Goal: Task Accomplishment & Management: Manage account settings

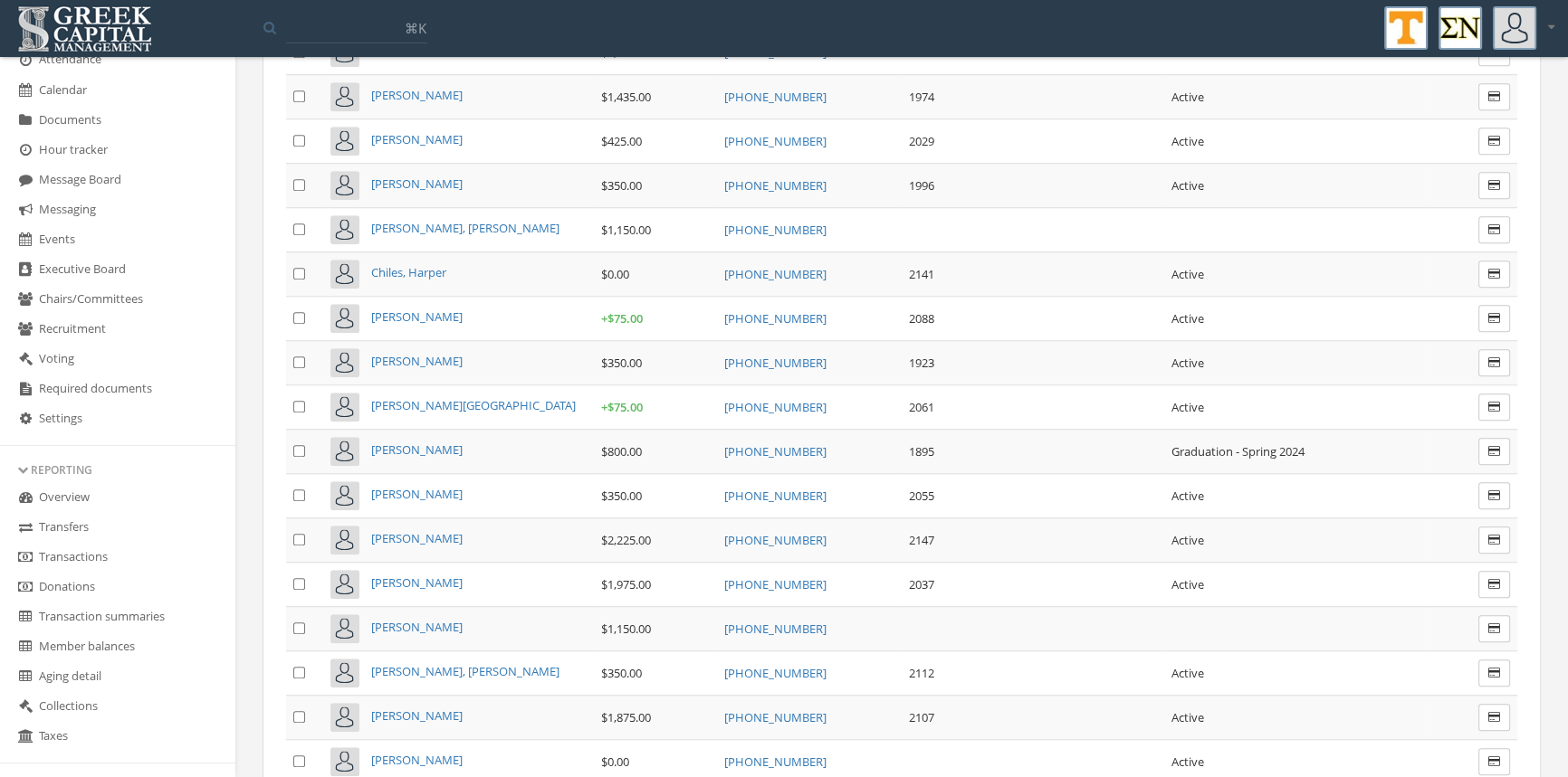
scroll to position [351, 0]
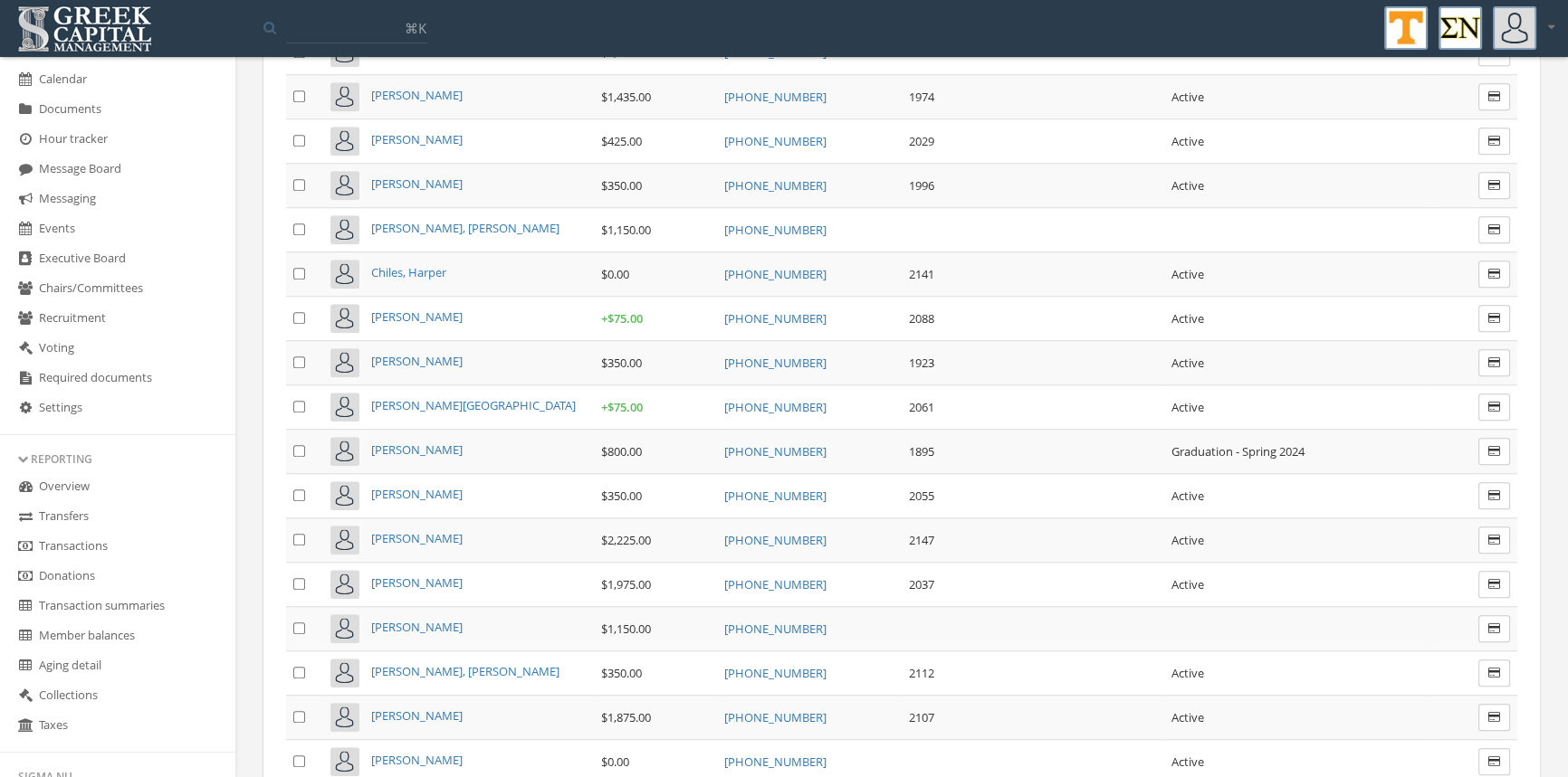
click at [87, 539] on link "Transactions" at bounding box center [117, 547] width 235 height 30
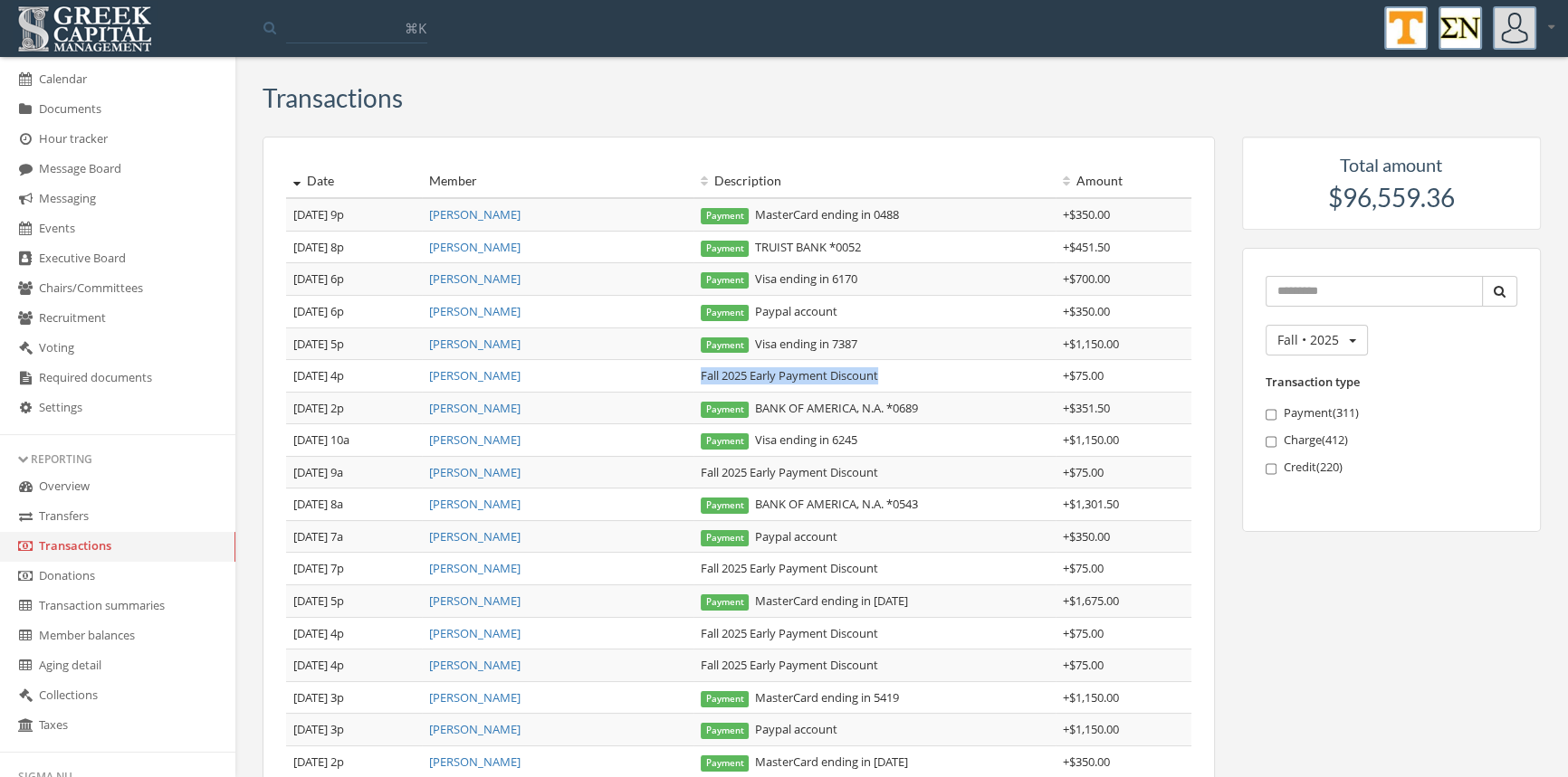
drag, startPoint x: 883, startPoint y: 381, endPoint x: 701, endPoint y: 361, distance: 183.1
click at [701, 361] on td "Fall 2025 Early Payment Discount" at bounding box center [875, 376] width 362 height 33
copy td "Fall 2025 Early Payment Discount"
click at [468, 343] on link "[PERSON_NAME]" at bounding box center [475, 343] width 92 height 16
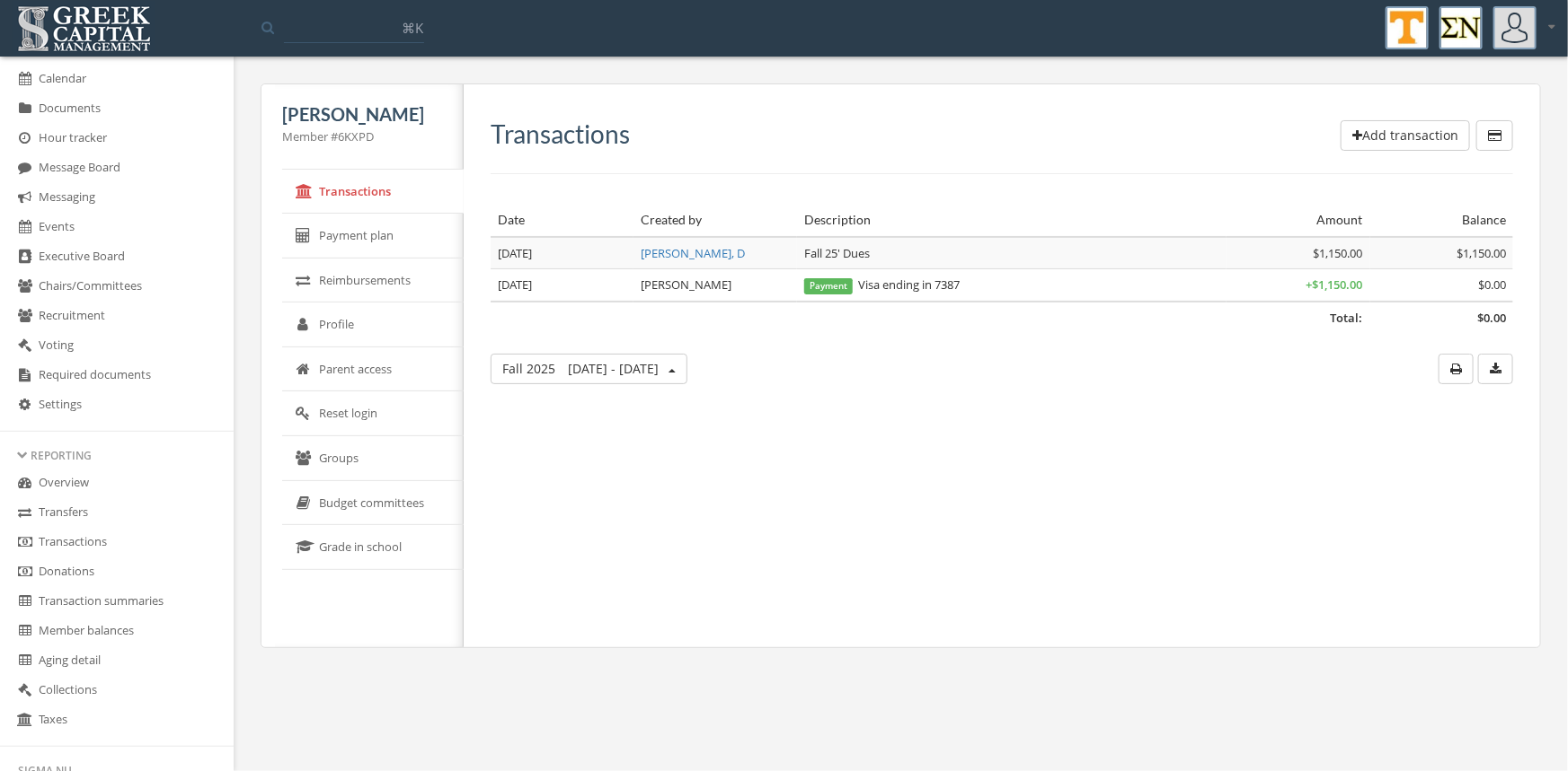
click at [1367, 126] on button "Add transaction" at bounding box center [1405, 135] width 129 height 31
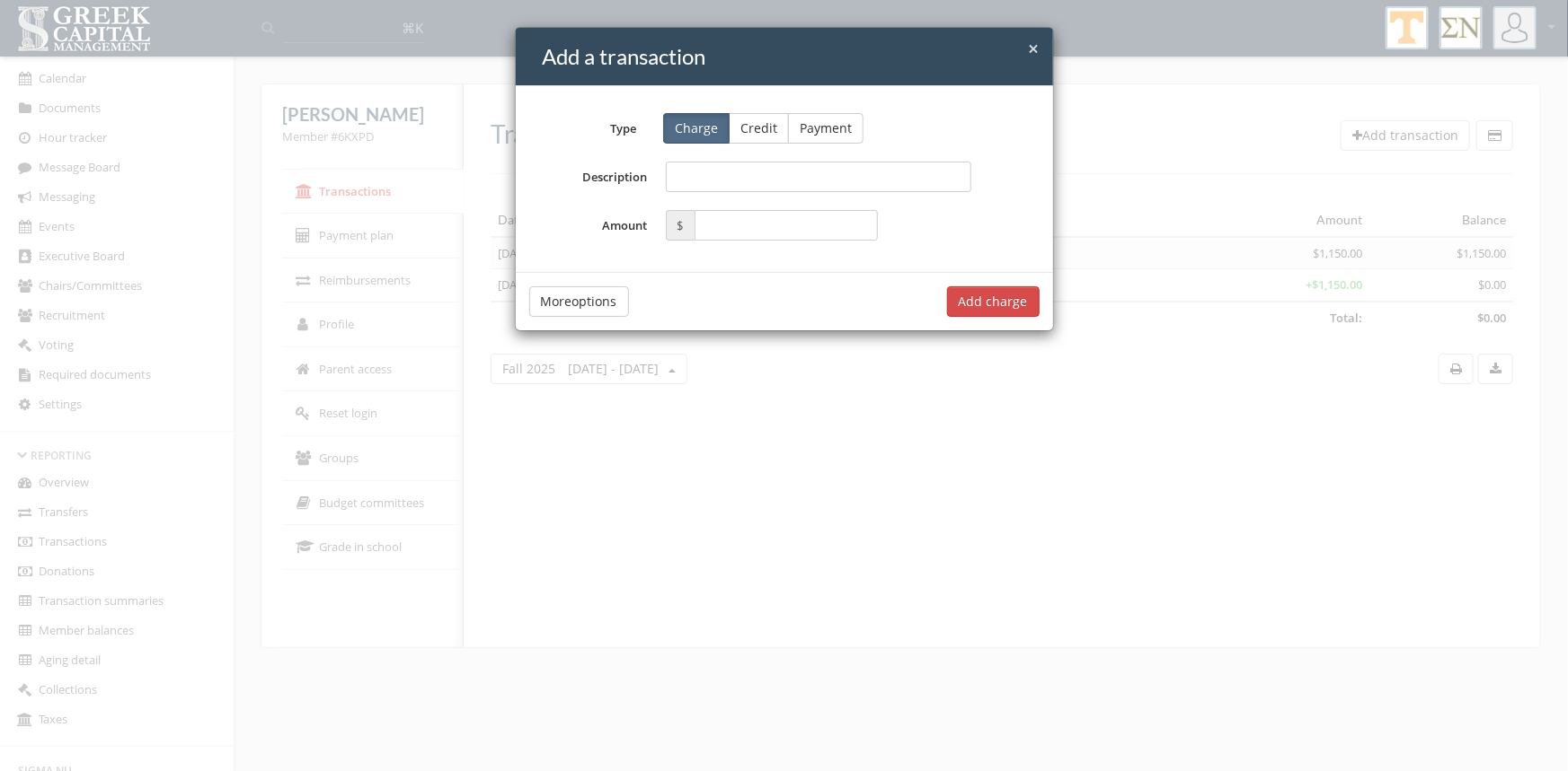
click at [758, 115] on button "Credit" at bounding box center [758, 128] width 60 height 31
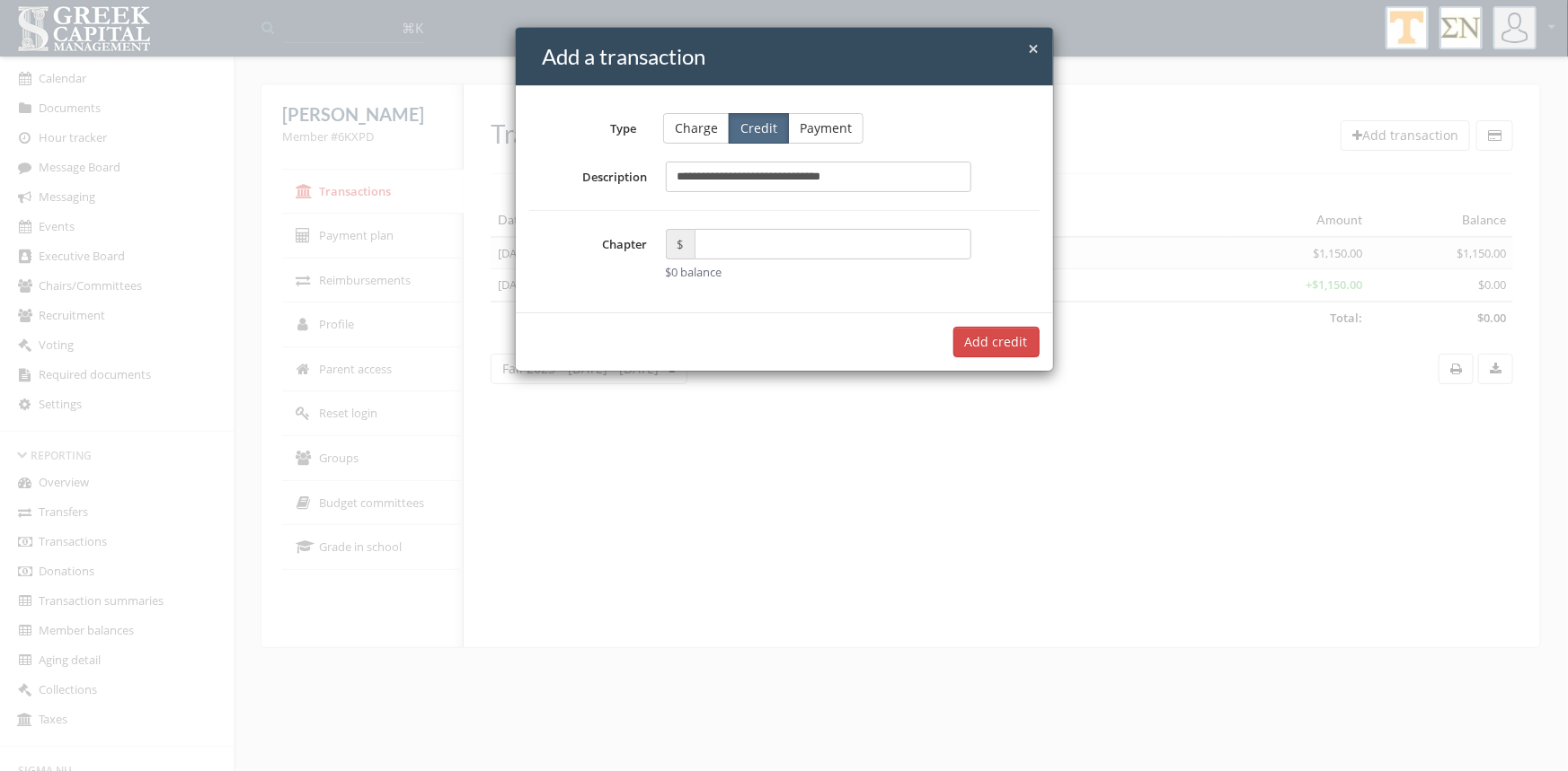
type input "**********"
click at [723, 243] on input "text" at bounding box center [833, 244] width 277 height 31
type input "*****"
click at [966, 333] on button "Add $75.00 credit" at bounding box center [974, 341] width 129 height 31
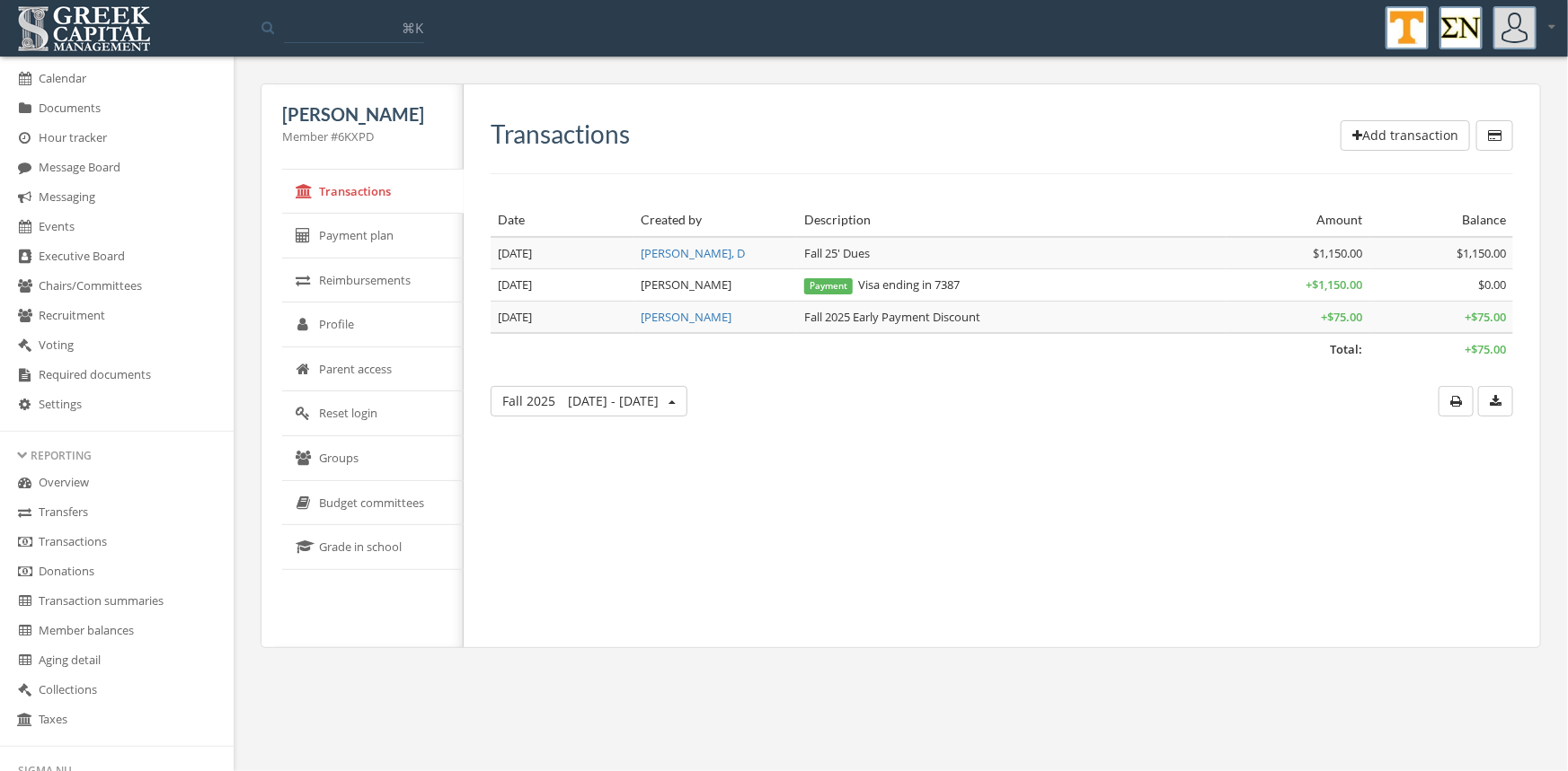
click at [107, 541] on link "Transactions" at bounding box center [116, 543] width 234 height 30
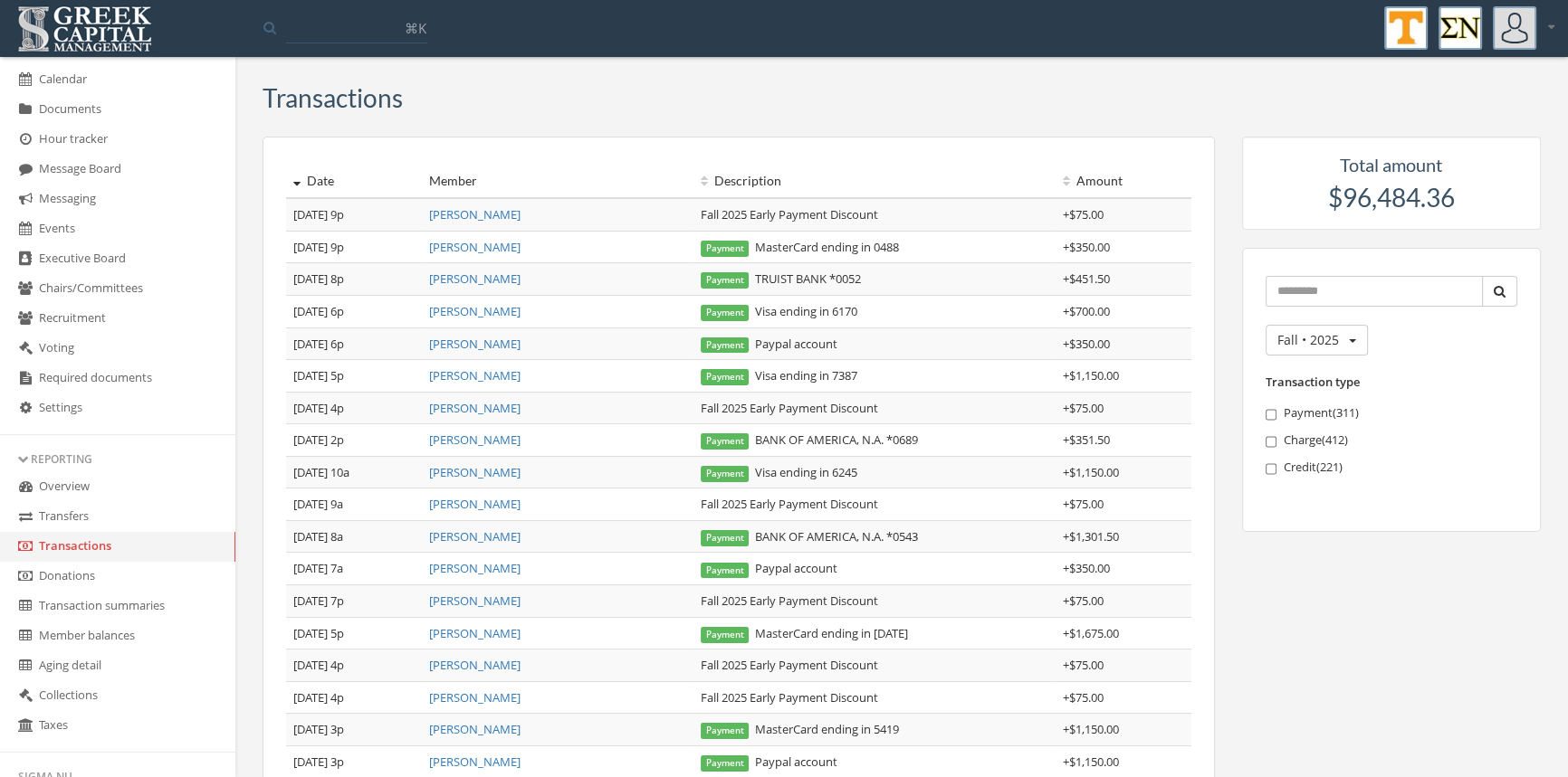
click at [486, 625] on link "[PERSON_NAME]" at bounding box center [475, 633] width 92 height 16
click at [502, 532] on link "[PERSON_NAME]" at bounding box center [475, 536] width 92 height 16
click at [490, 314] on link "[PERSON_NAME]" at bounding box center [475, 310] width 92 height 16
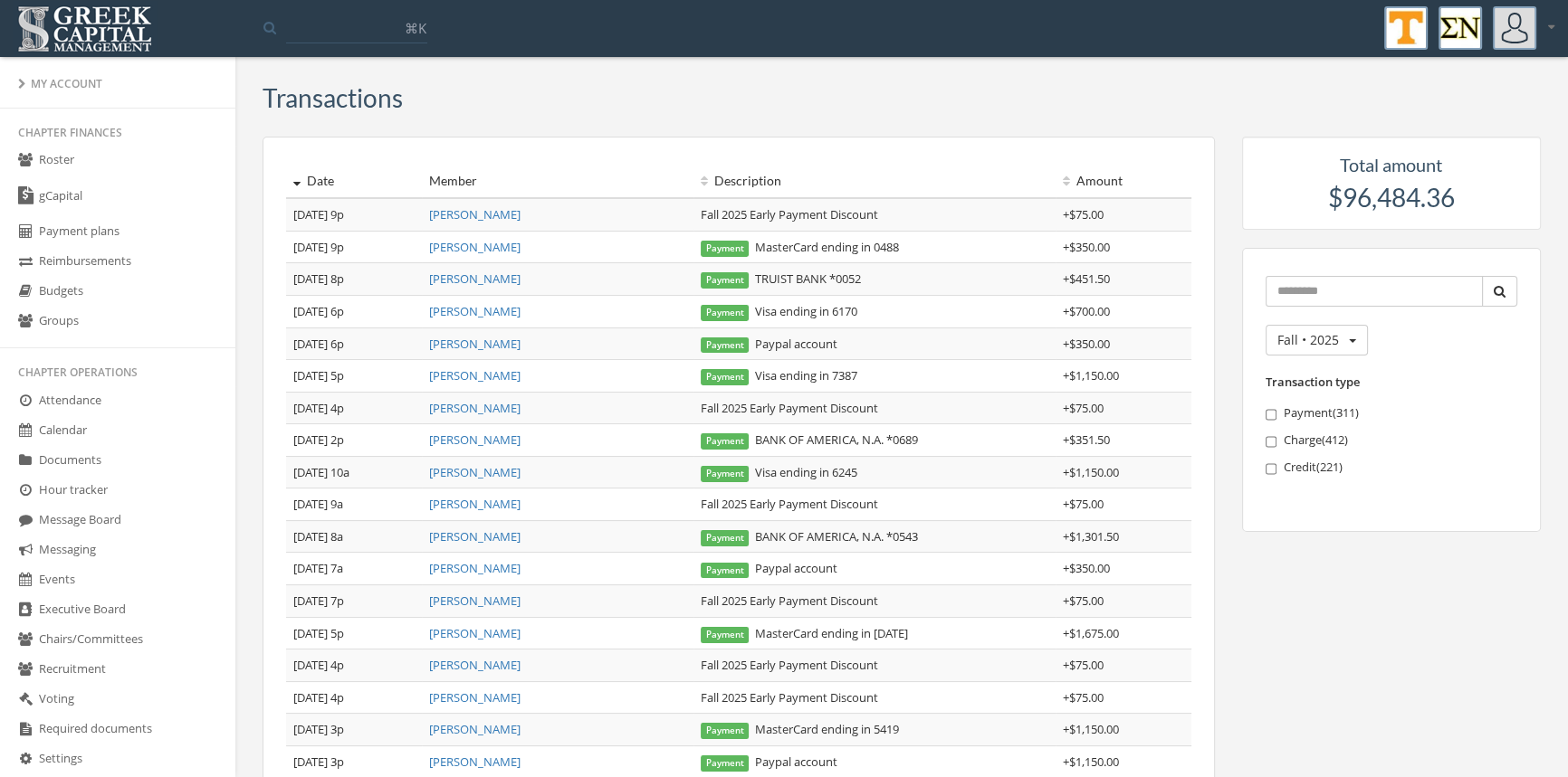
click at [81, 155] on link "Roster" at bounding box center [117, 160] width 235 height 30
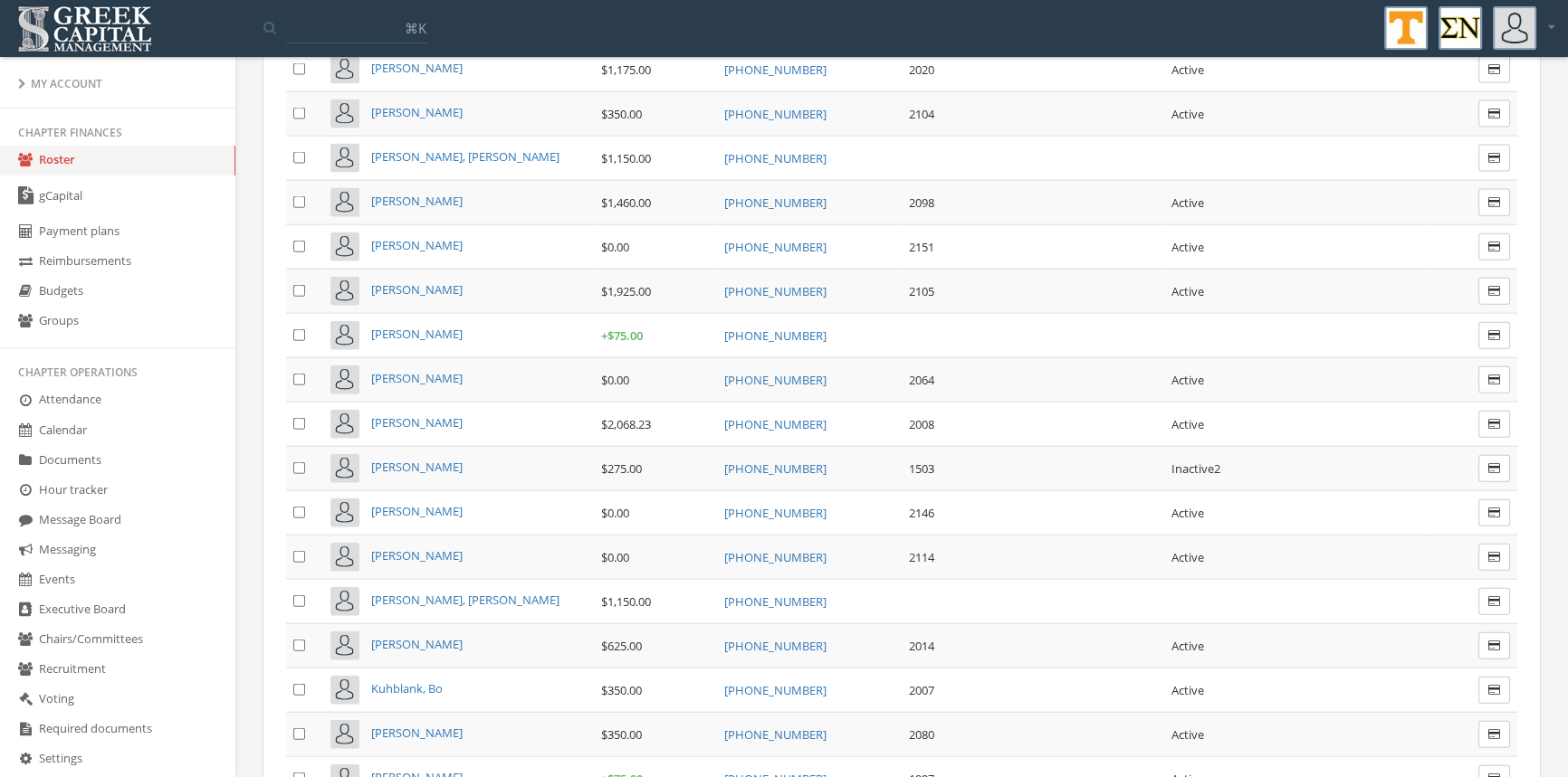
scroll to position [5155, 0]
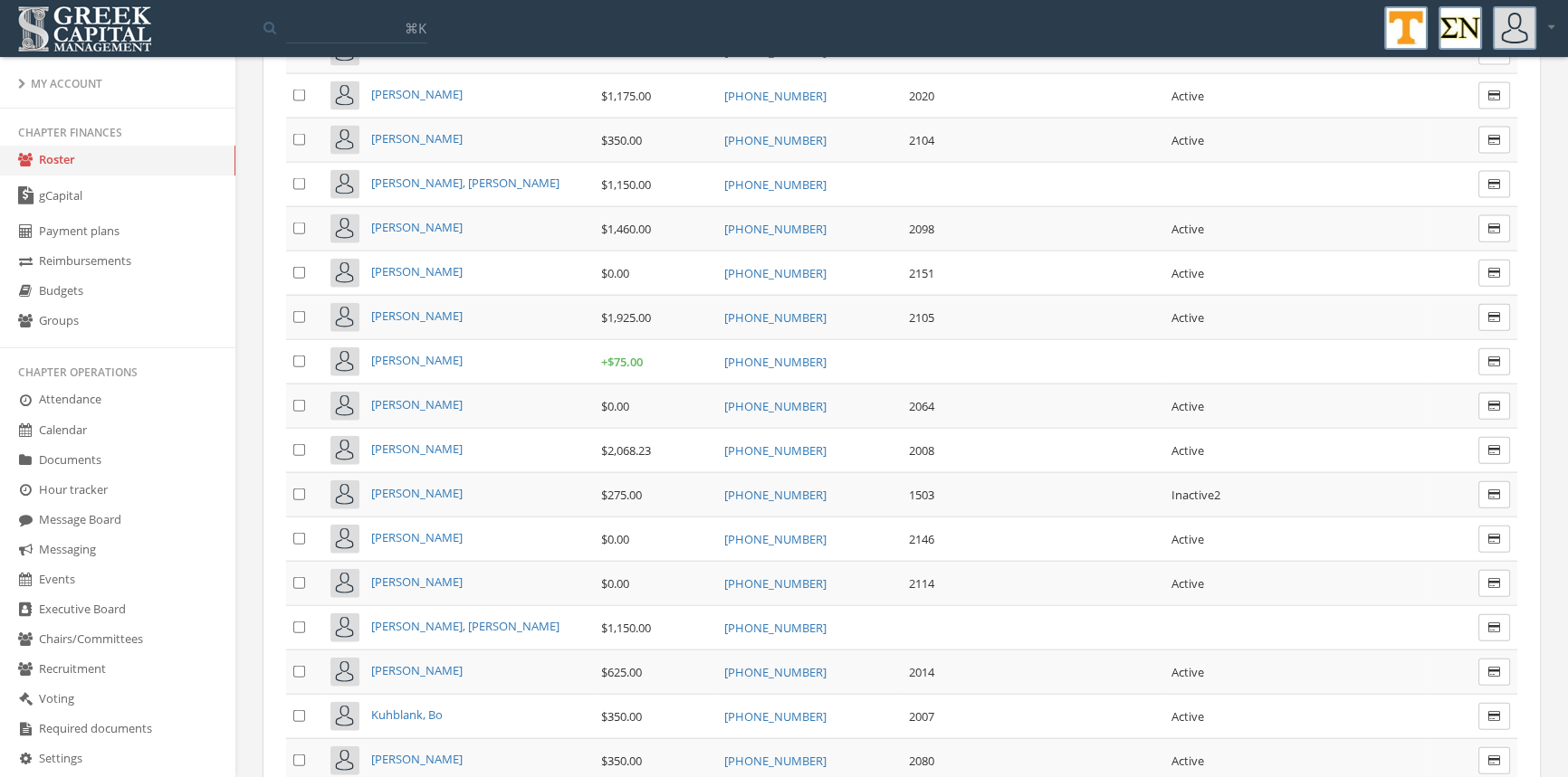
click at [425, 307] on span "[PERSON_NAME]" at bounding box center [417, 315] width 92 height 16
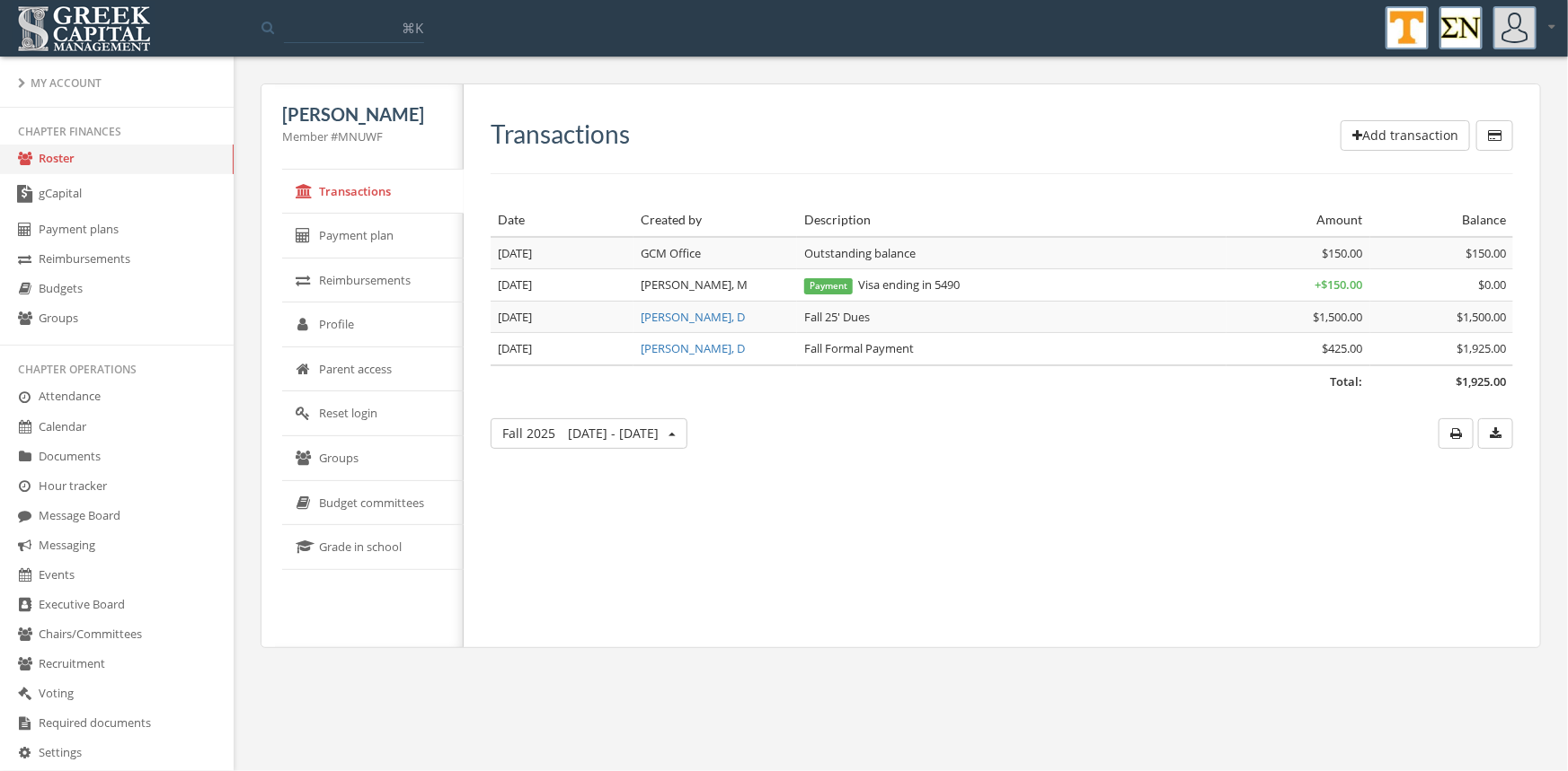
click at [65, 158] on link "Roster" at bounding box center [116, 159] width 234 height 30
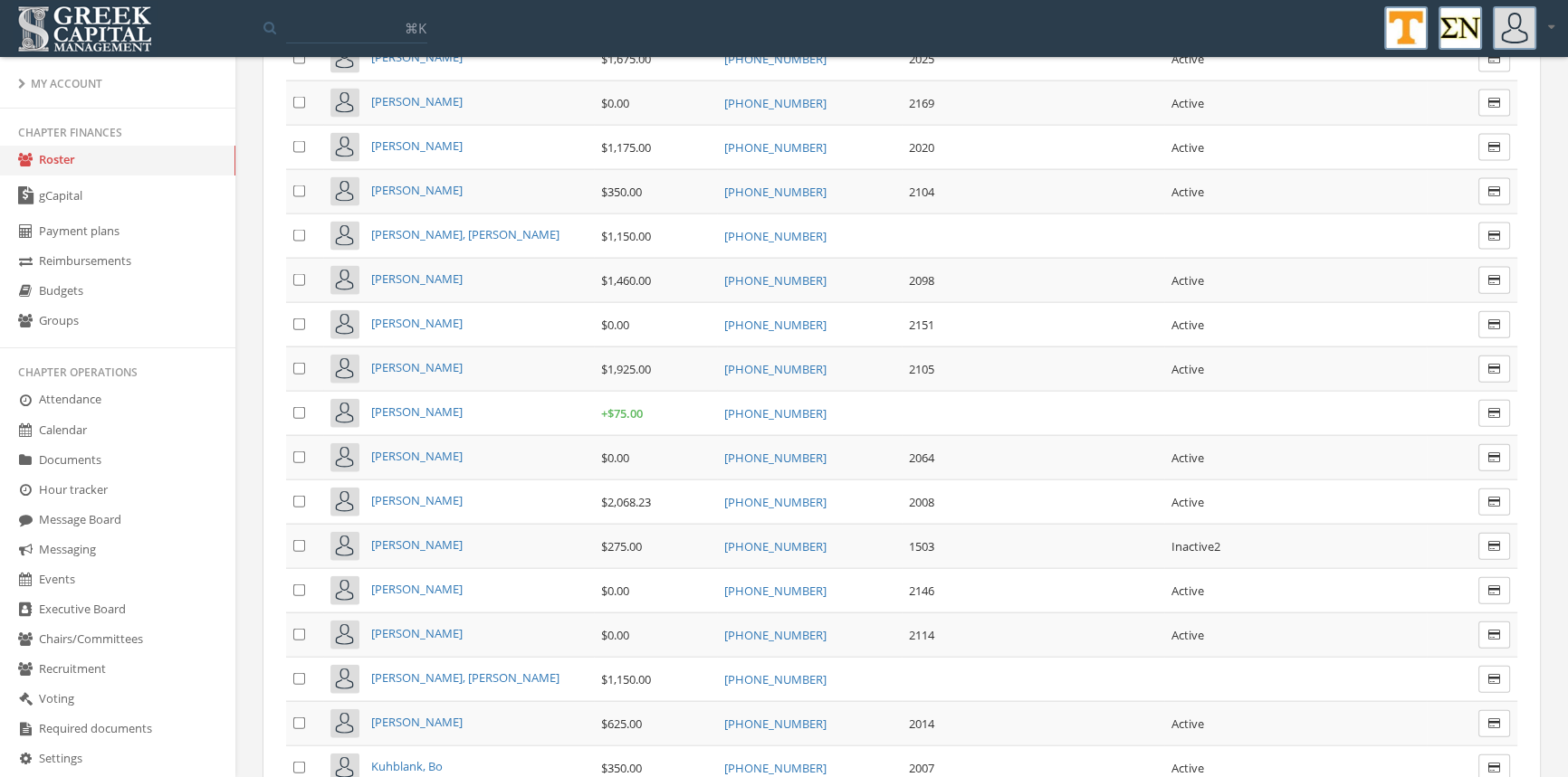
scroll to position [5090, 0]
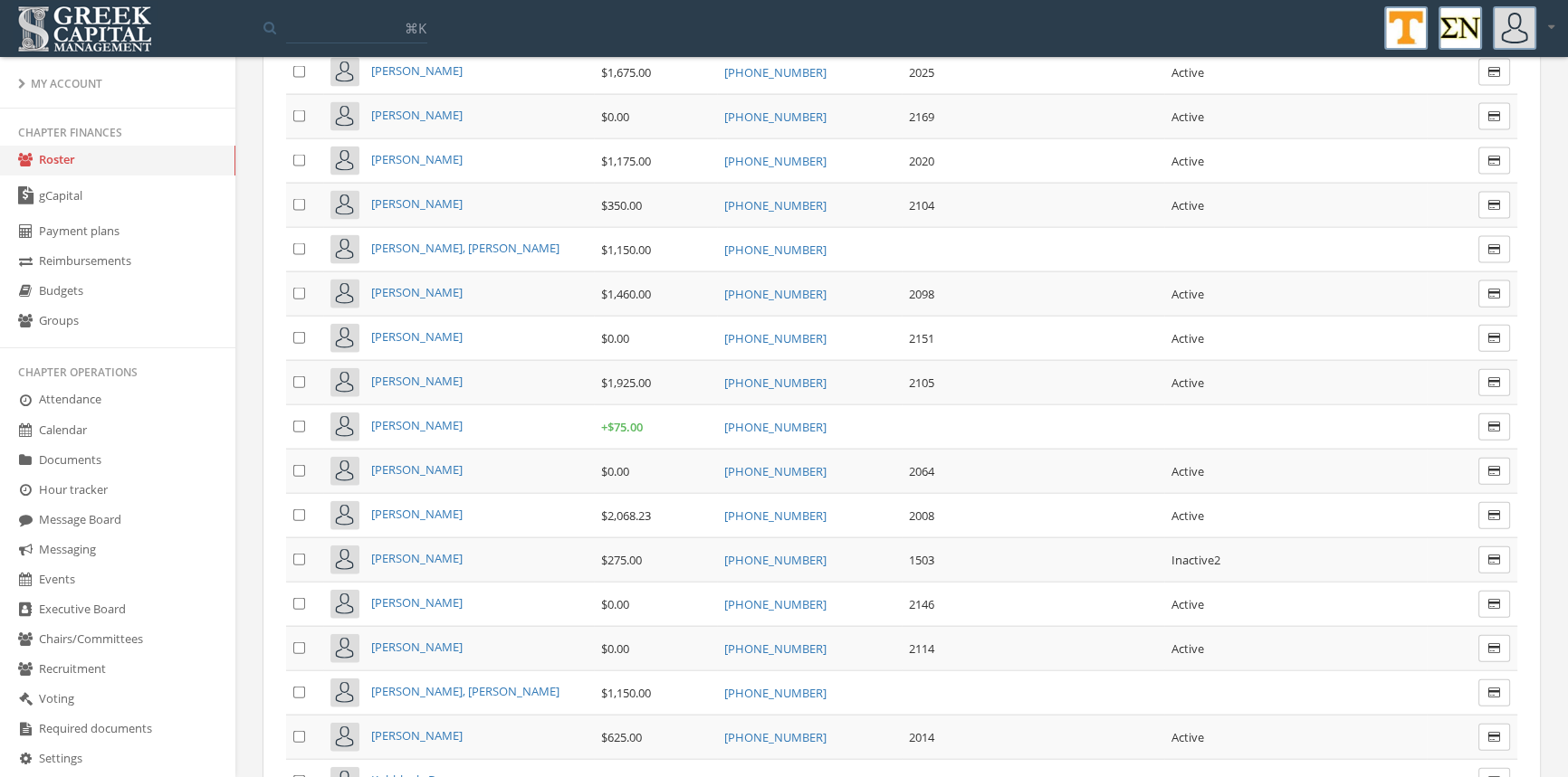
click at [424, 461] on span "[PERSON_NAME]" at bounding box center [417, 469] width 92 height 16
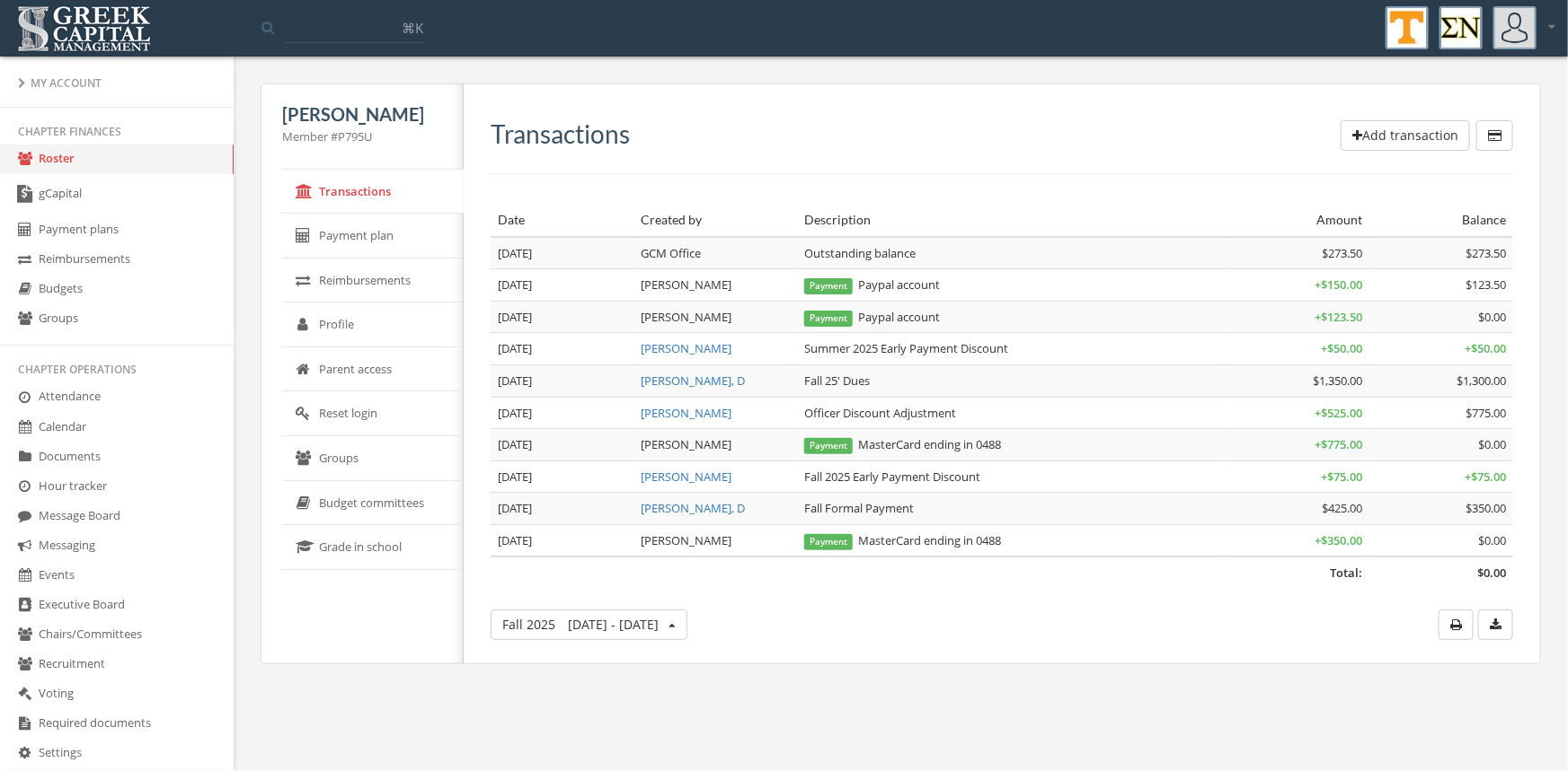
click at [46, 163] on link "Roster" at bounding box center [116, 159] width 234 height 30
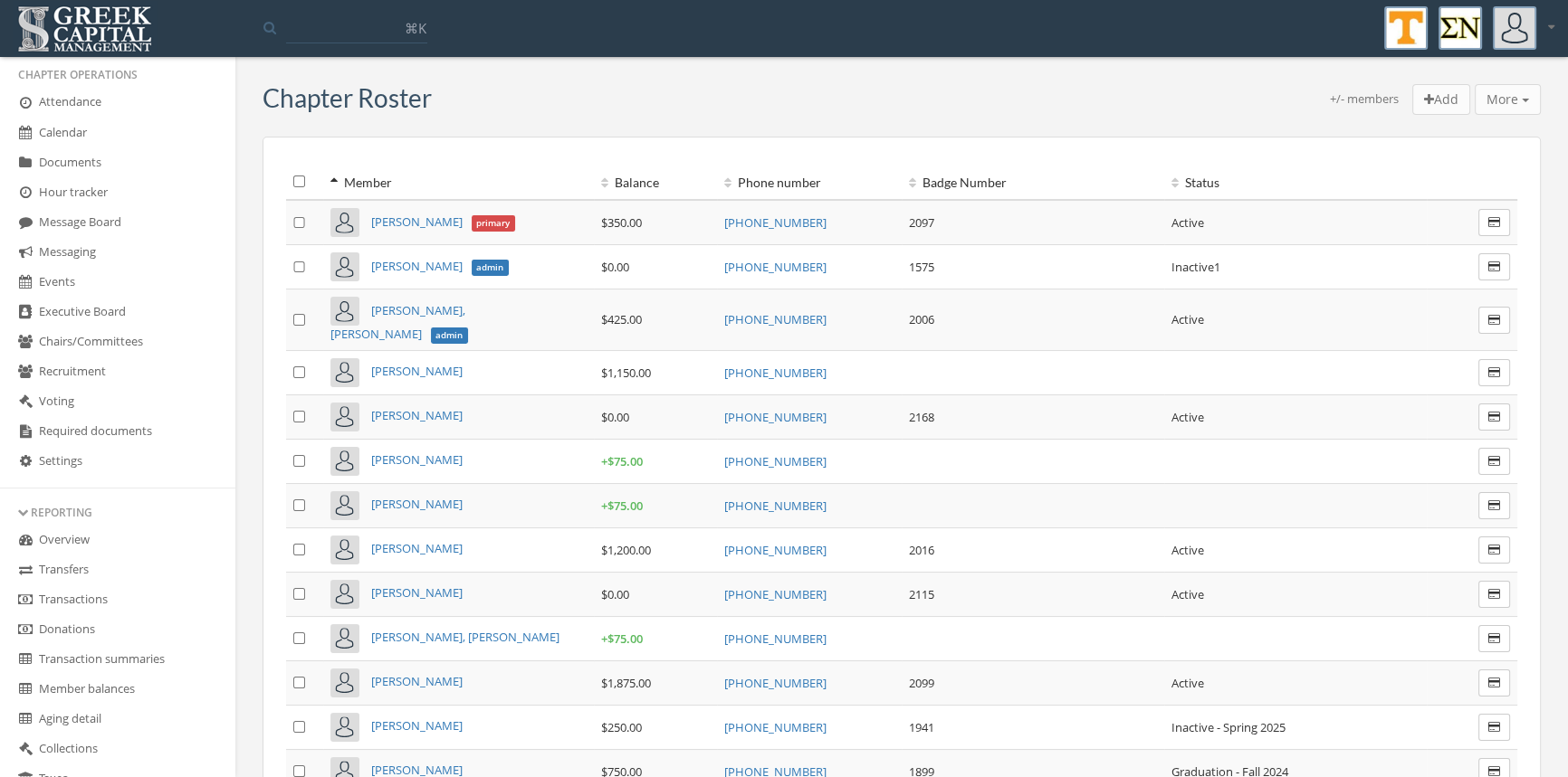
scroll to position [306, 0]
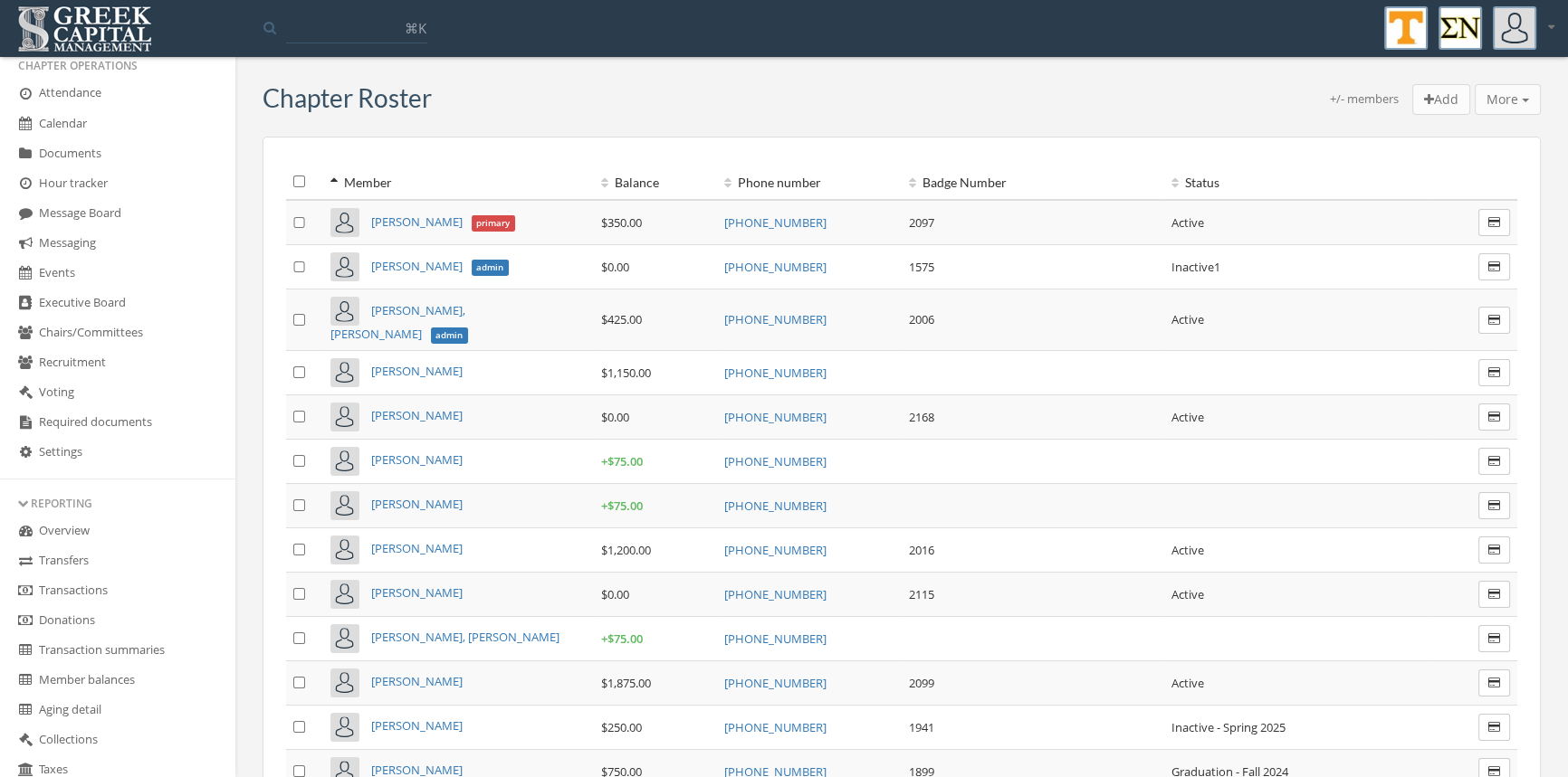
click at [100, 590] on link "Transactions" at bounding box center [117, 591] width 235 height 30
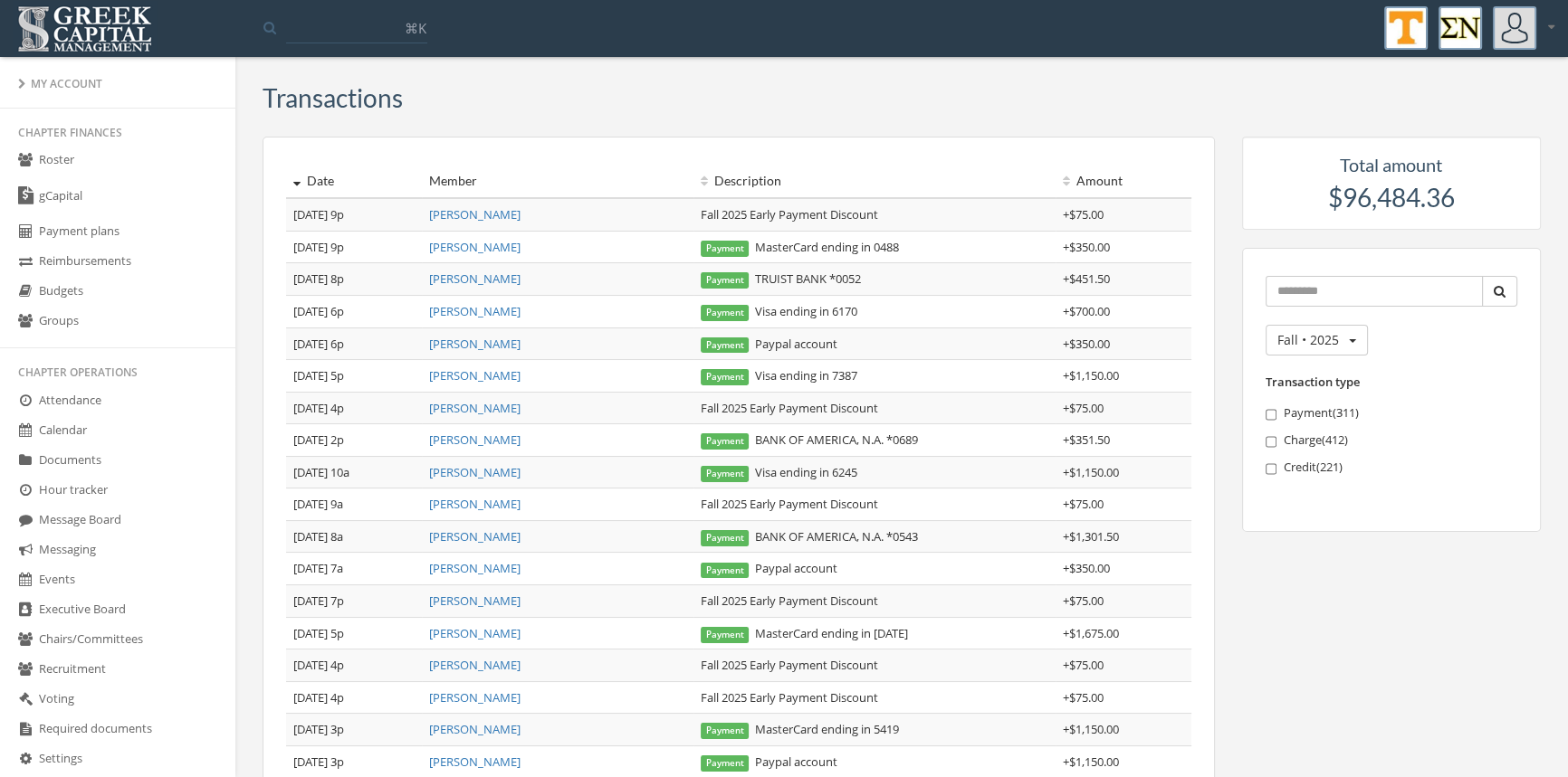
click at [68, 165] on link "Roster" at bounding box center [117, 160] width 235 height 30
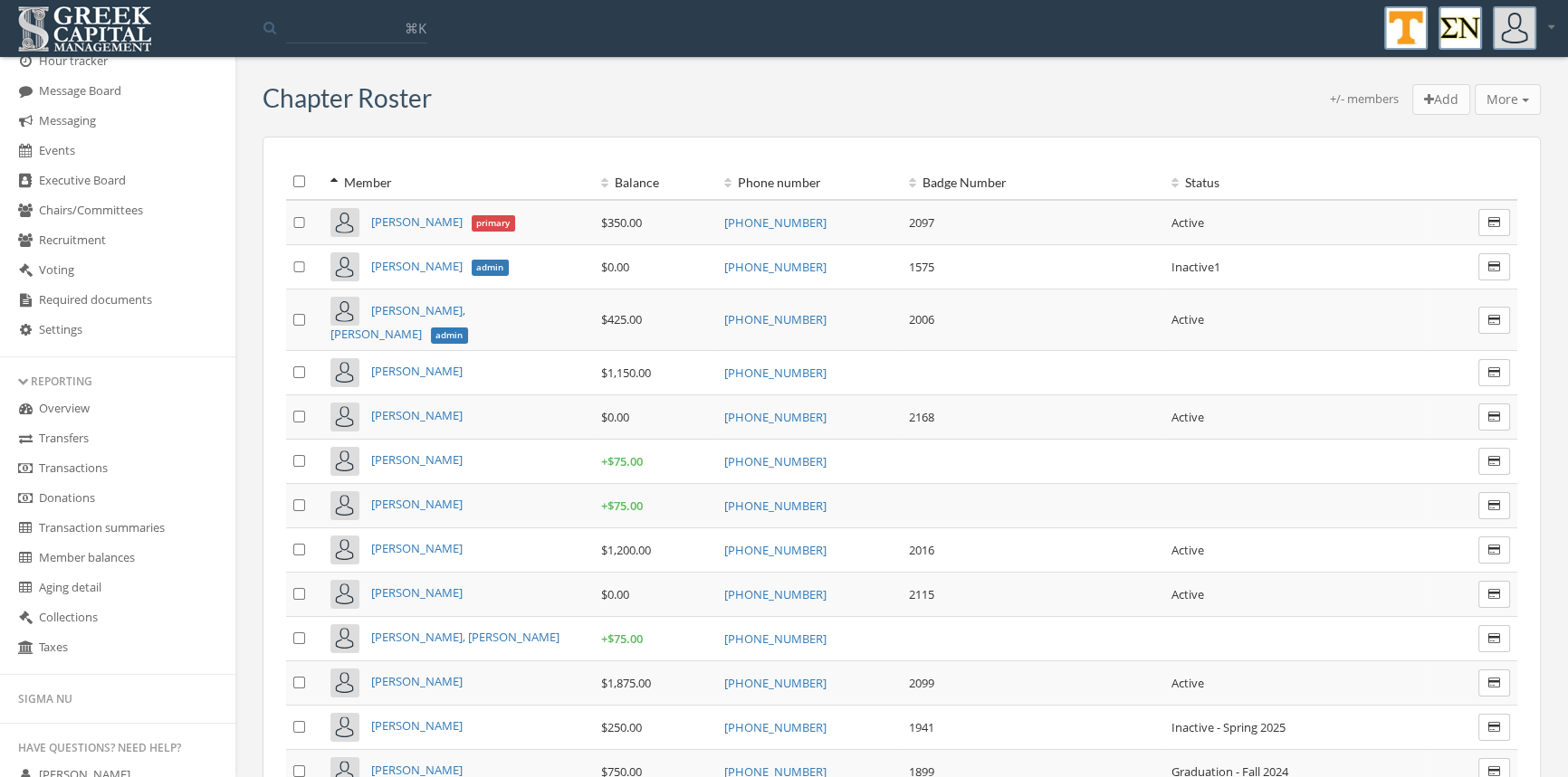
scroll to position [445, 0]
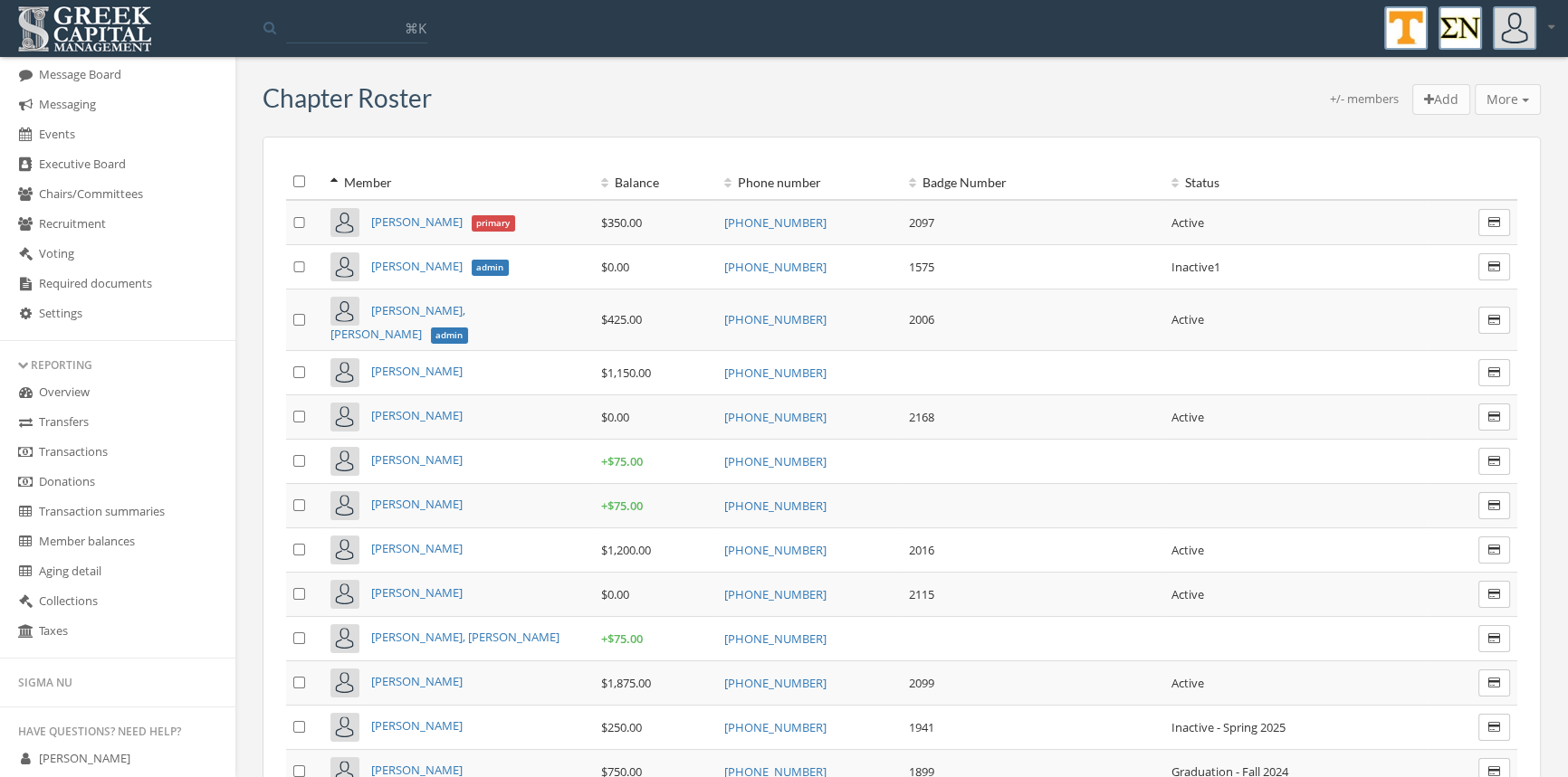
click at [118, 451] on link "Transactions" at bounding box center [117, 453] width 235 height 30
